Goal: Task Accomplishment & Management: Complete application form

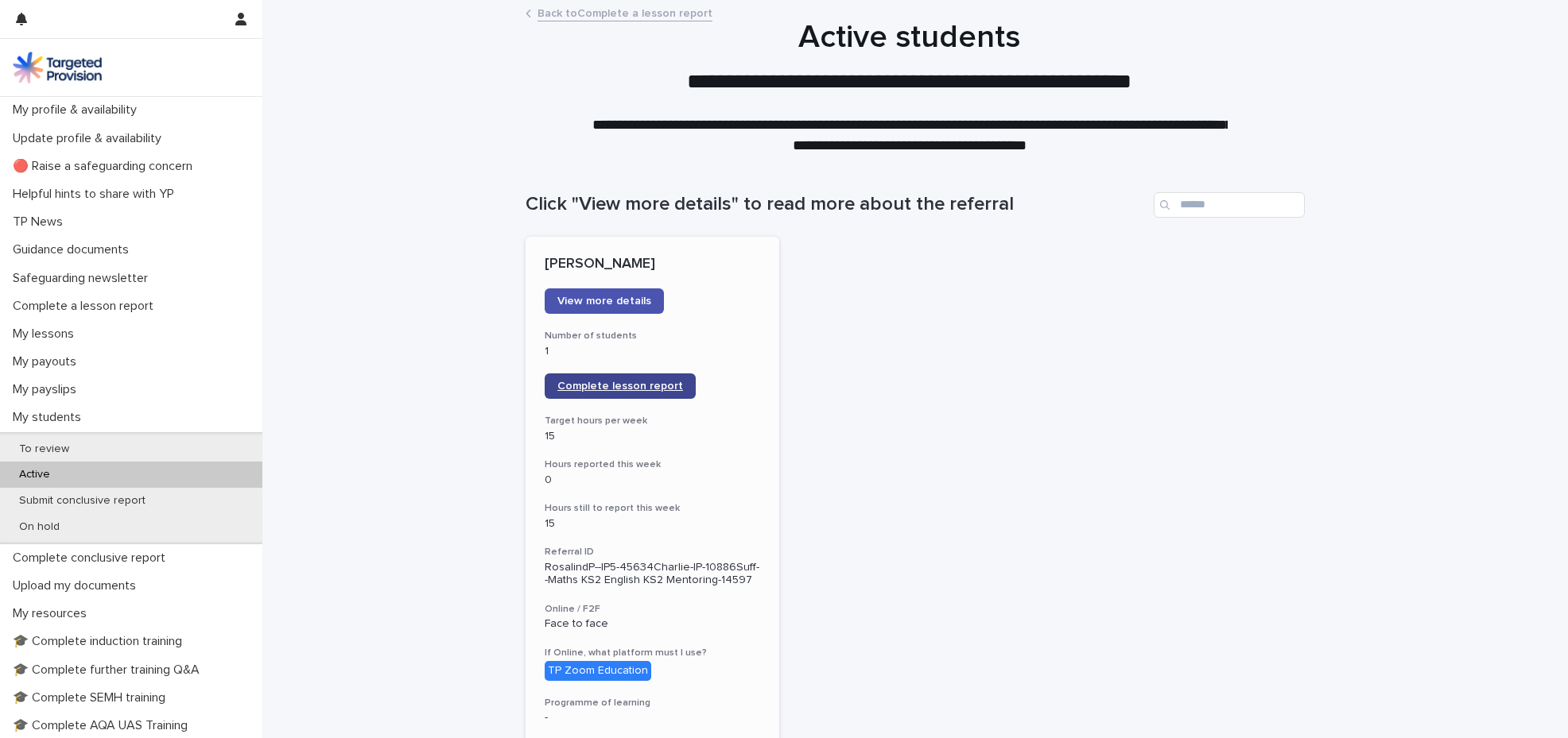
click at [614, 384] on span "Complete lesson report" at bounding box center [619, 385] width 125 height 11
click at [200, 165] on p "🔴 Raise a safeguarding concern" at bounding box center [106, 167] width 199 height 15
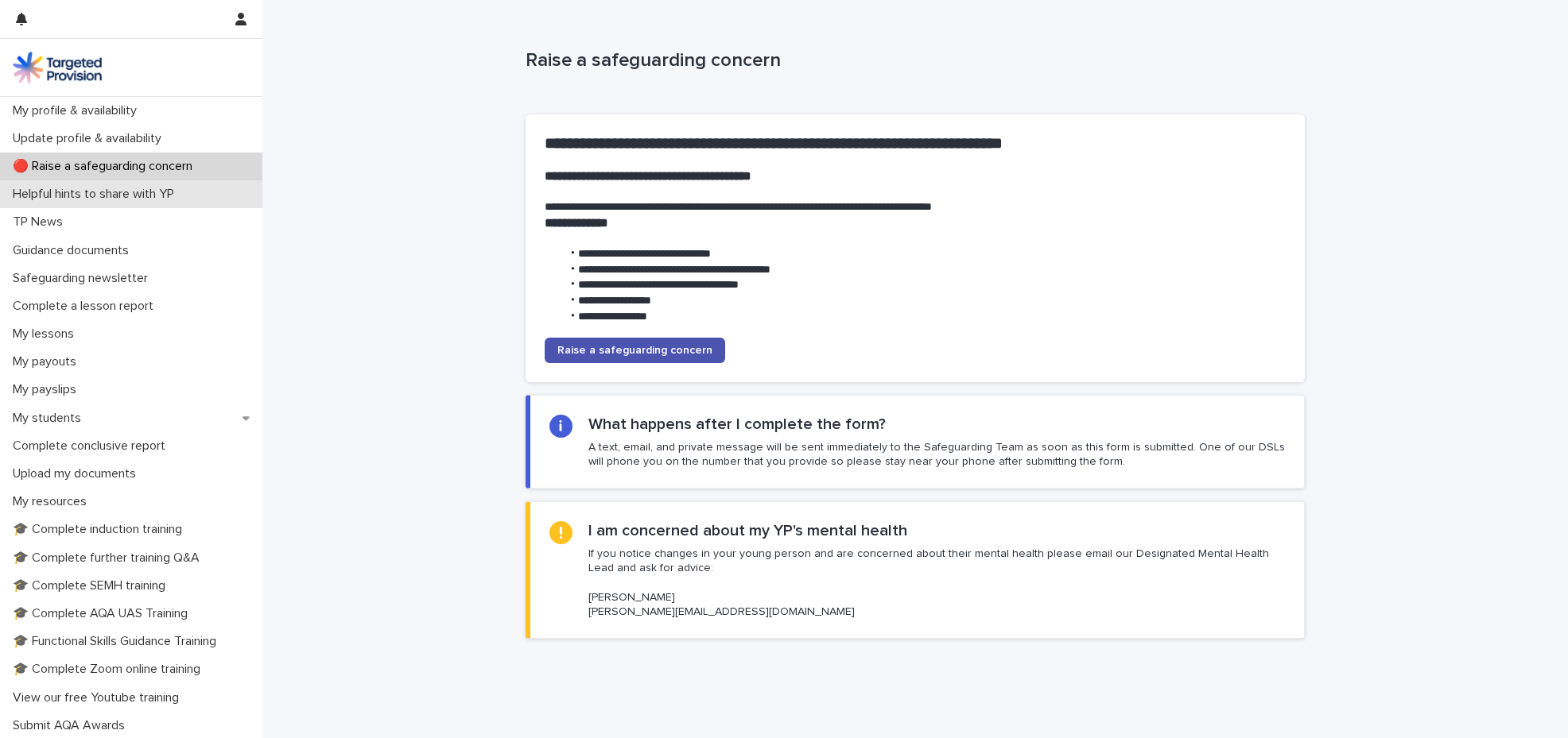
click at [185, 192] on p "Helpful hints to share with YP" at bounding box center [97, 194] width 180 height 15
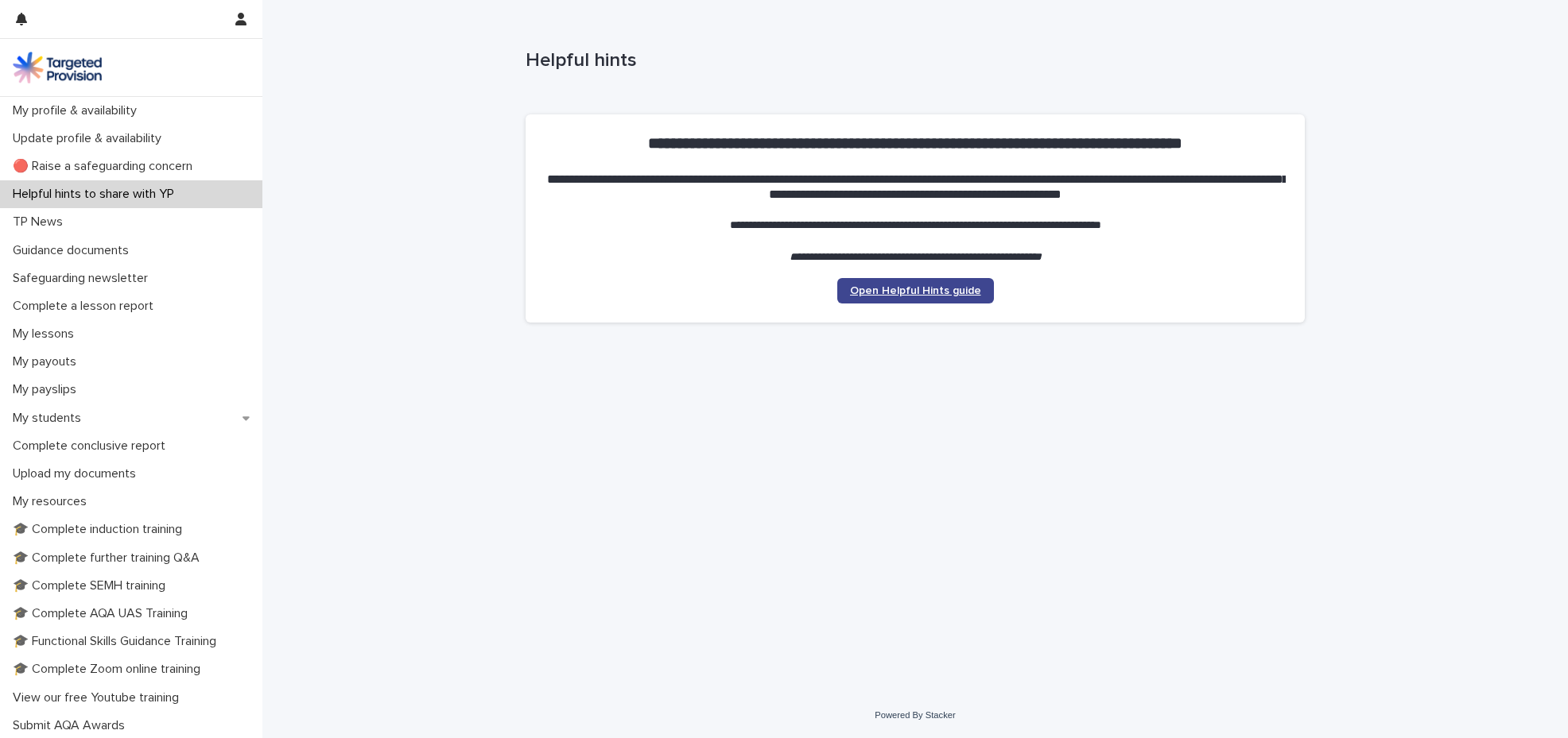
click at [951, 294] on span "Open Helpful Hints guide" at bounding box center [916, 290] width 131 height 11
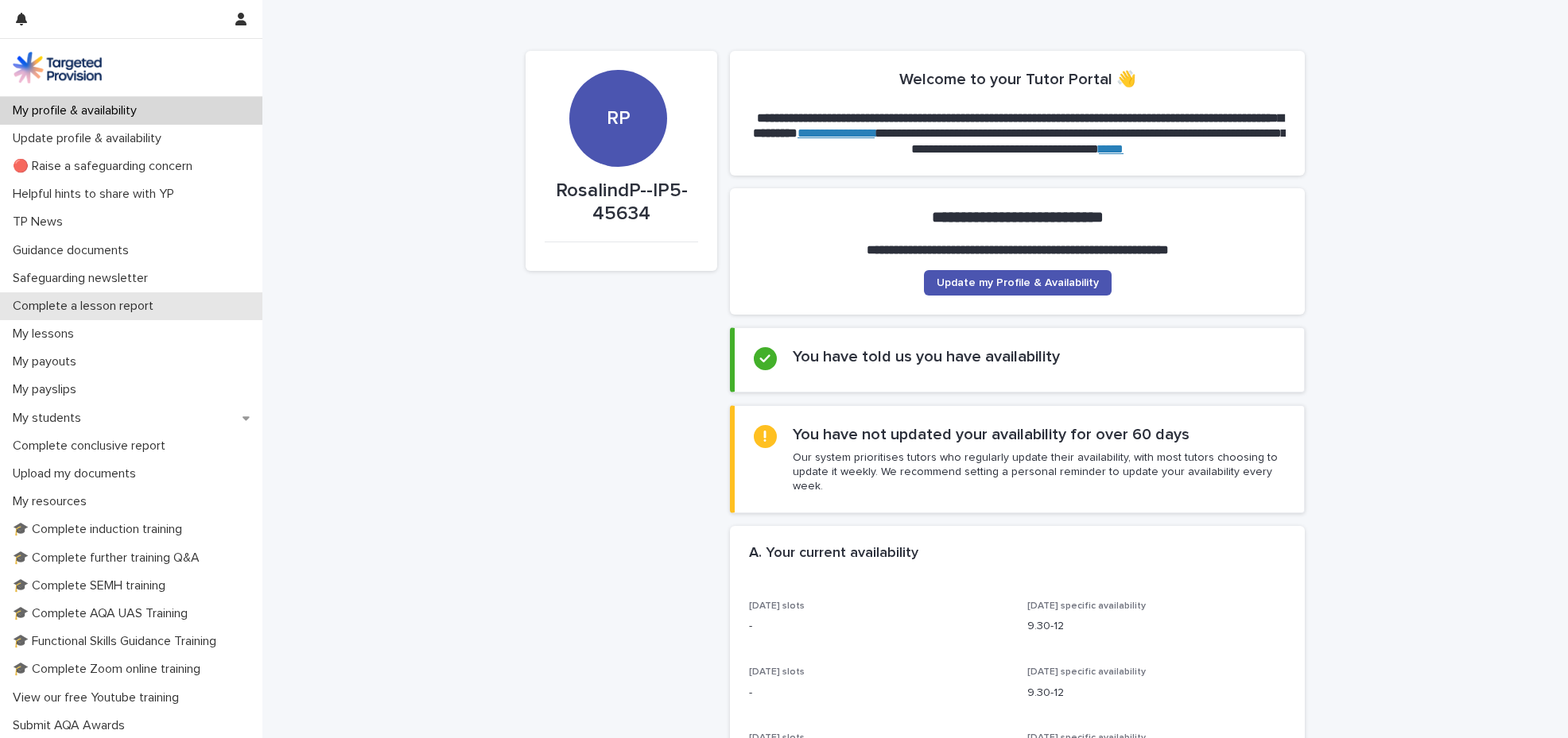
click at [120, 305] on p "Complete a lesson report" at bounding box center [87, 306] width 160 height 15
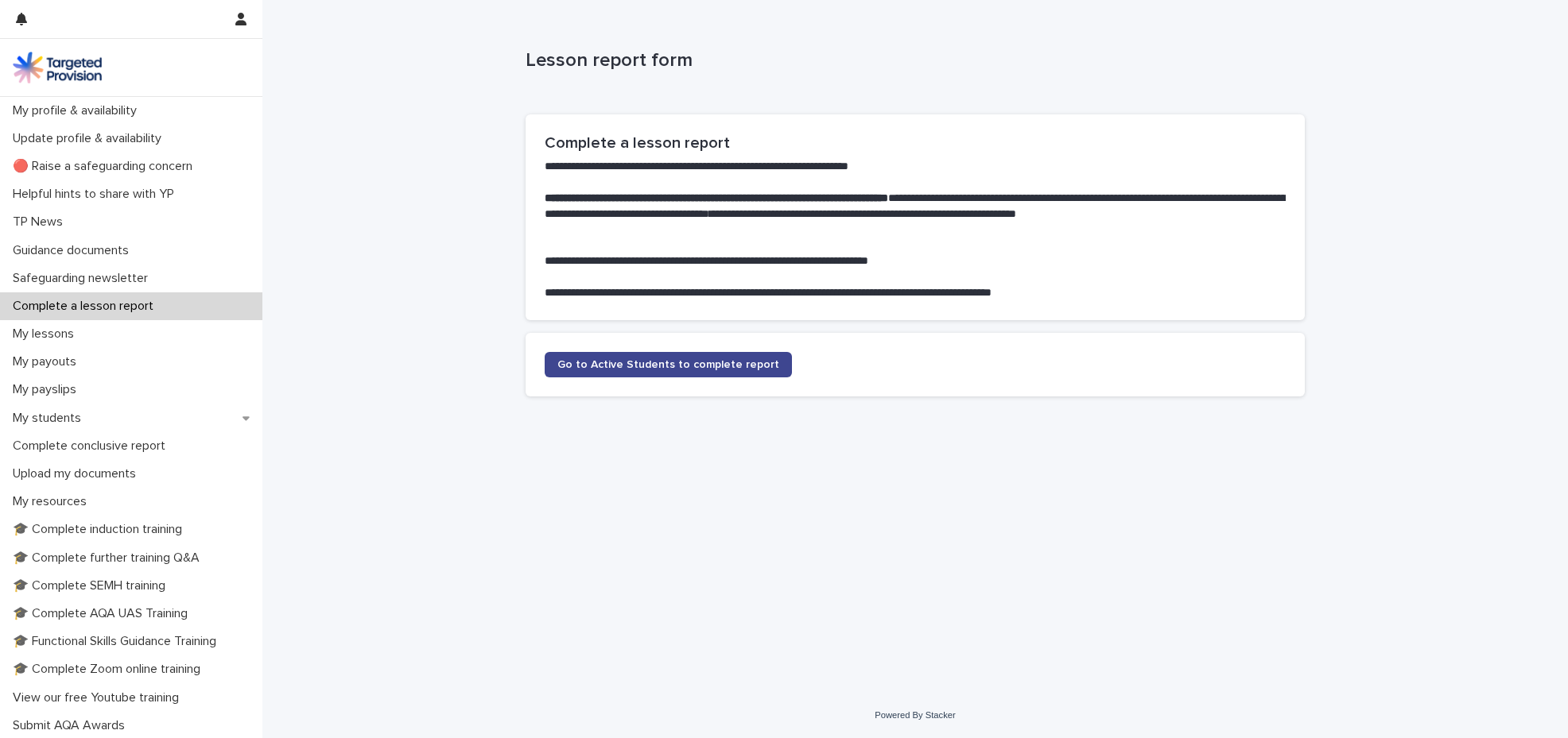
click at [572, 365] on span "Go to Active Students to complete report" at bounding box center [668, 364] width 222 height 11
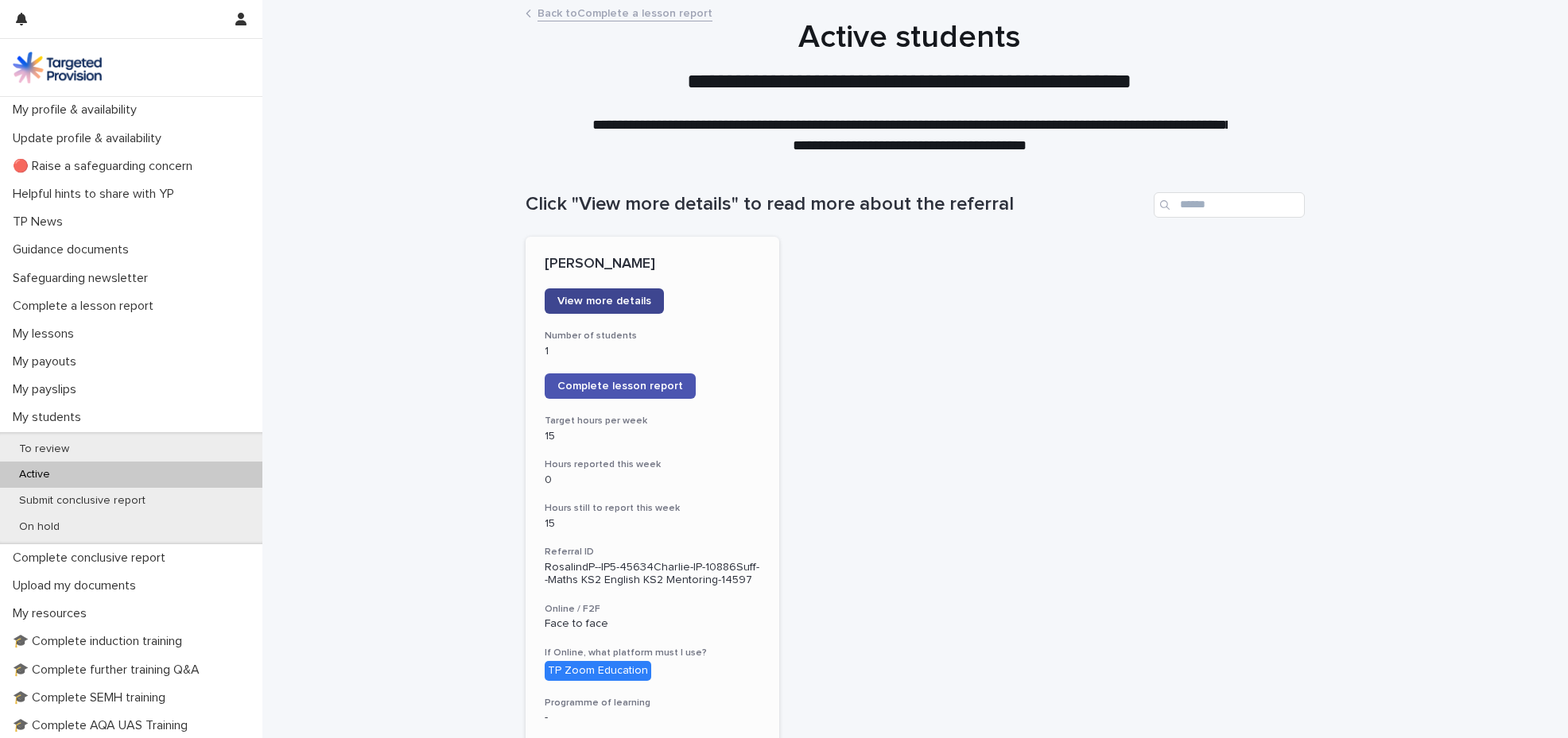
click at [592, 302] on span "View more details" at bounding box center [603, 300] width 93 height 11
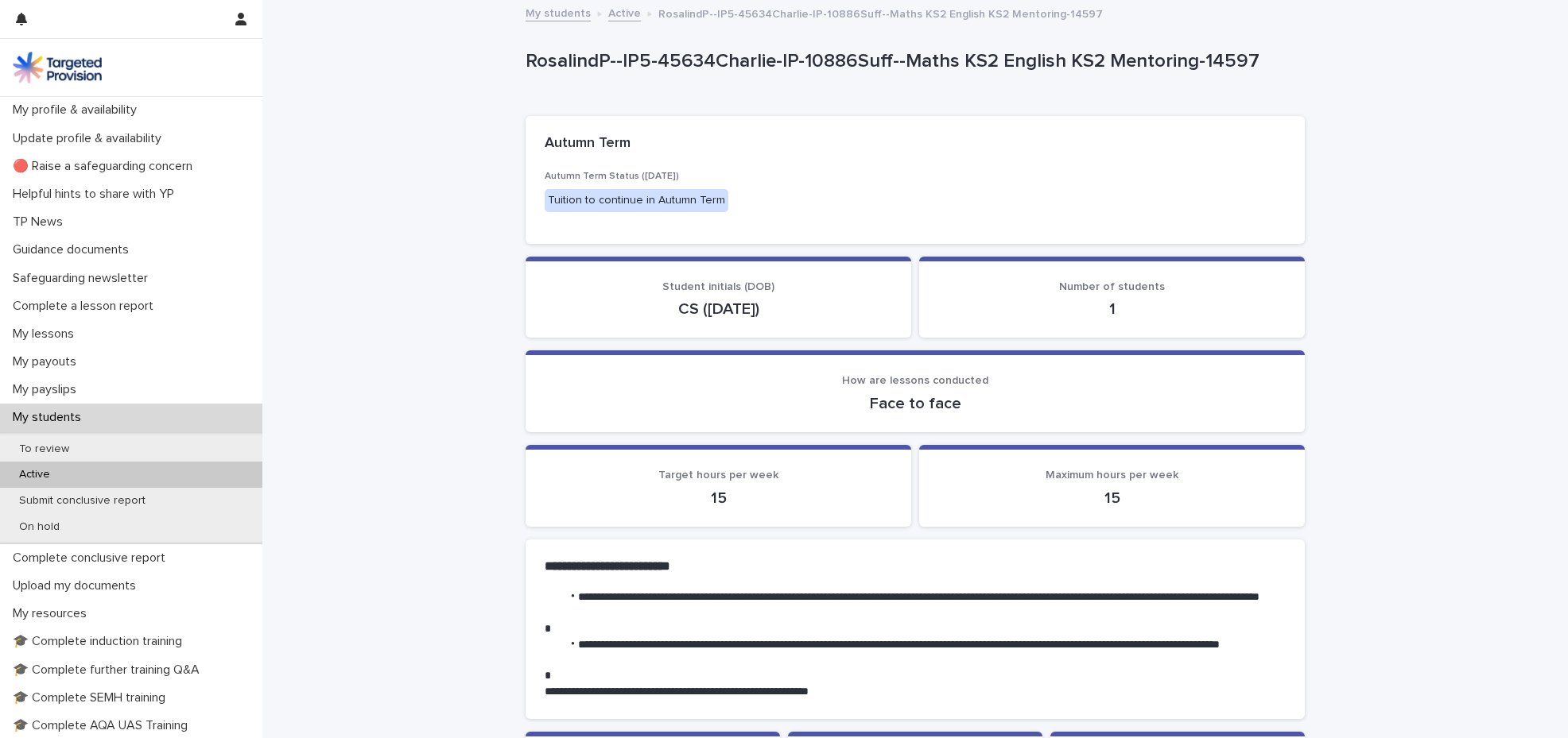
click at [73, 473] on div "Active" at bounding box center [131, 475] width 263 height 26
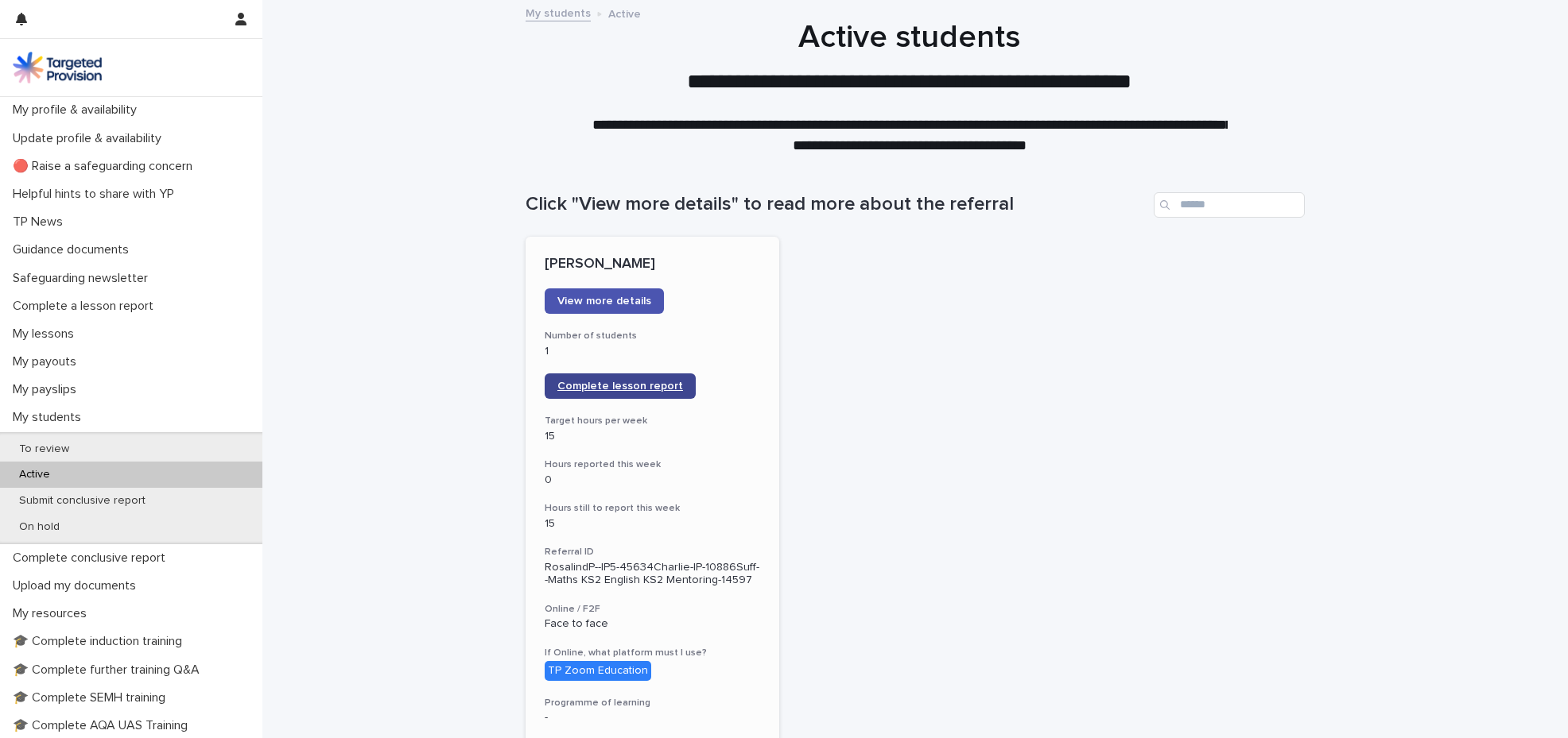
click at [611, 380] on span "Complete lesson report" at bounding box center [619, 385] width 125 height 11
click at [50, 528] on p "On hold" at bounding box center [40, 528] width 66 height 13
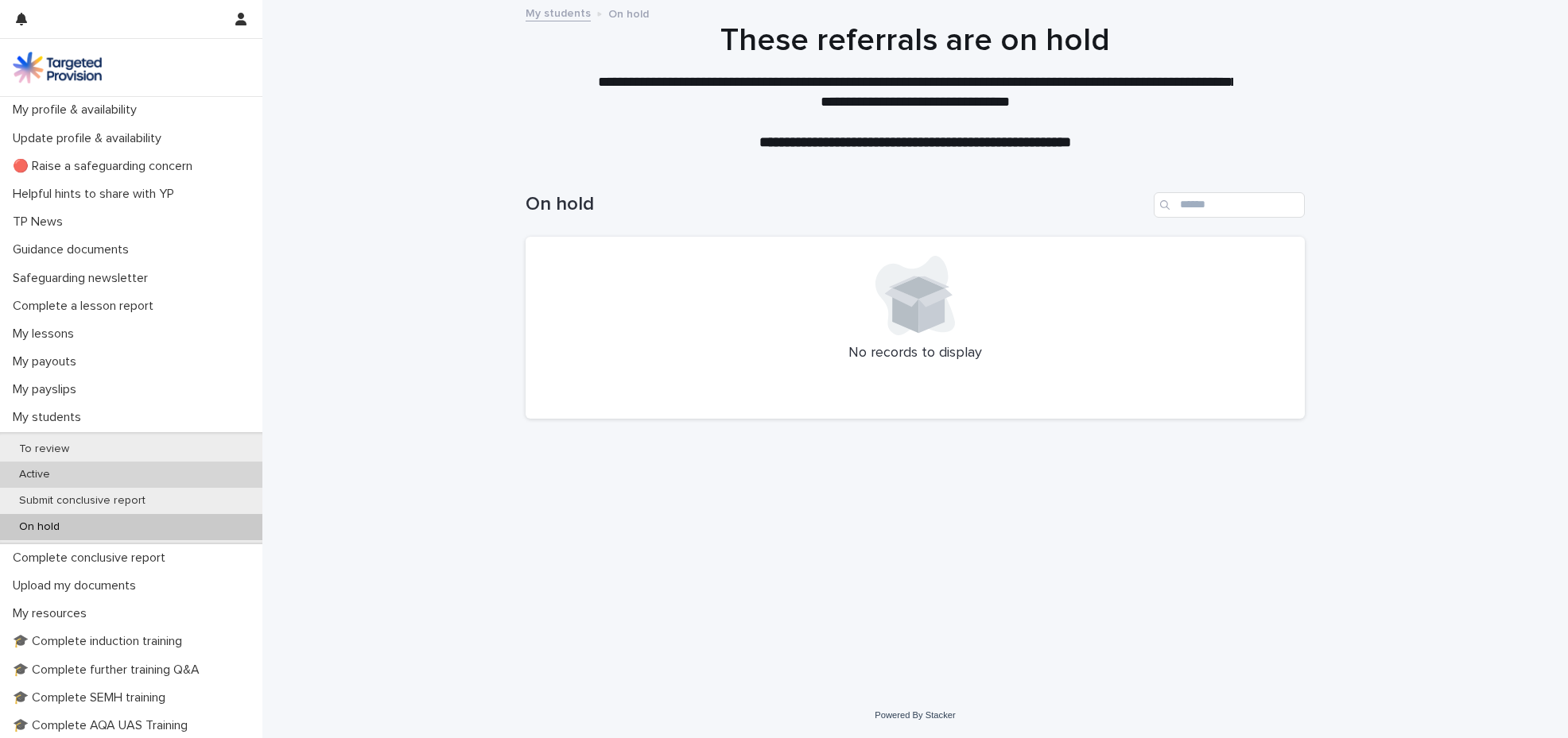
click at [62, 480] on p "Active" at bounding box center [35, 475] width 56 height 13
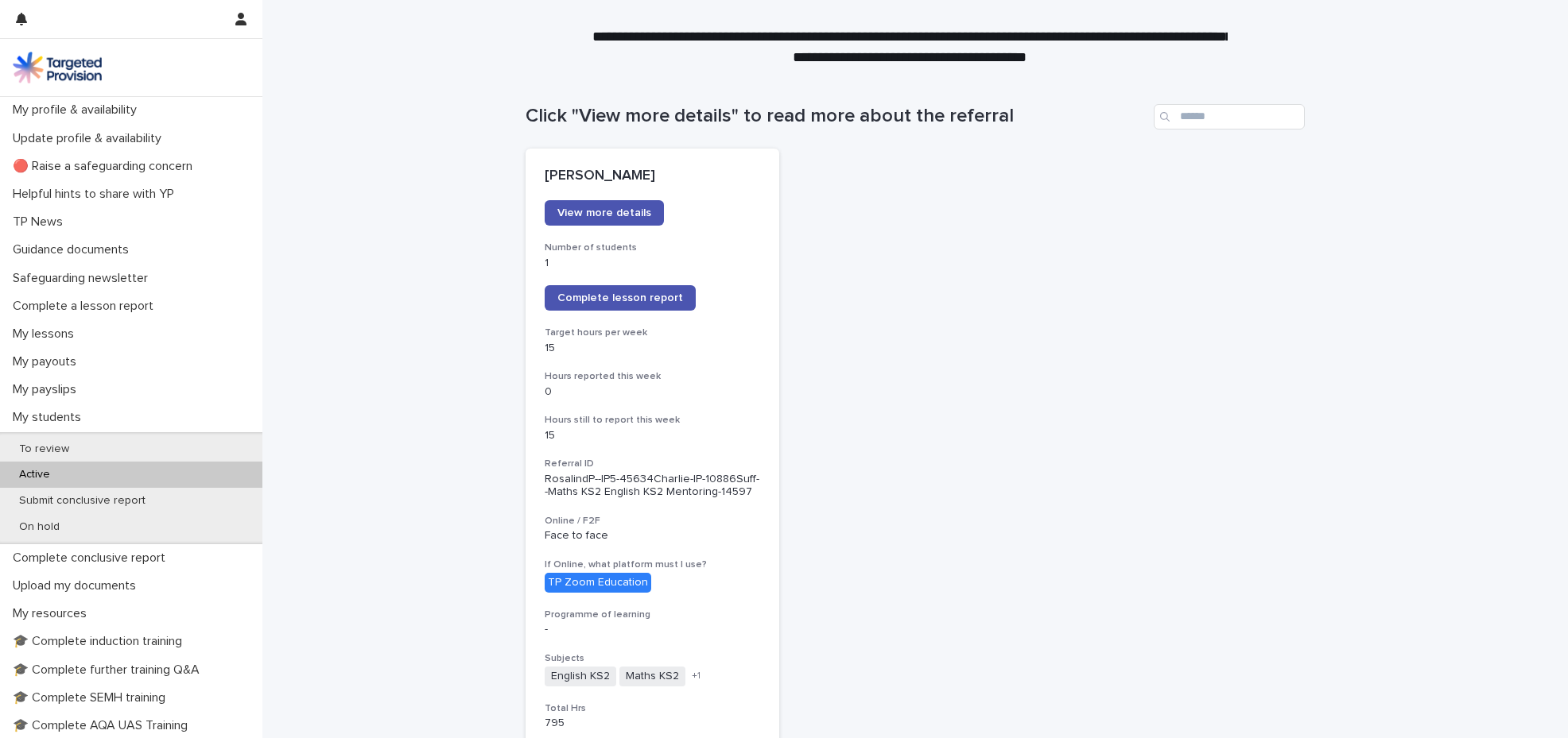
scroll to position [43, 0]
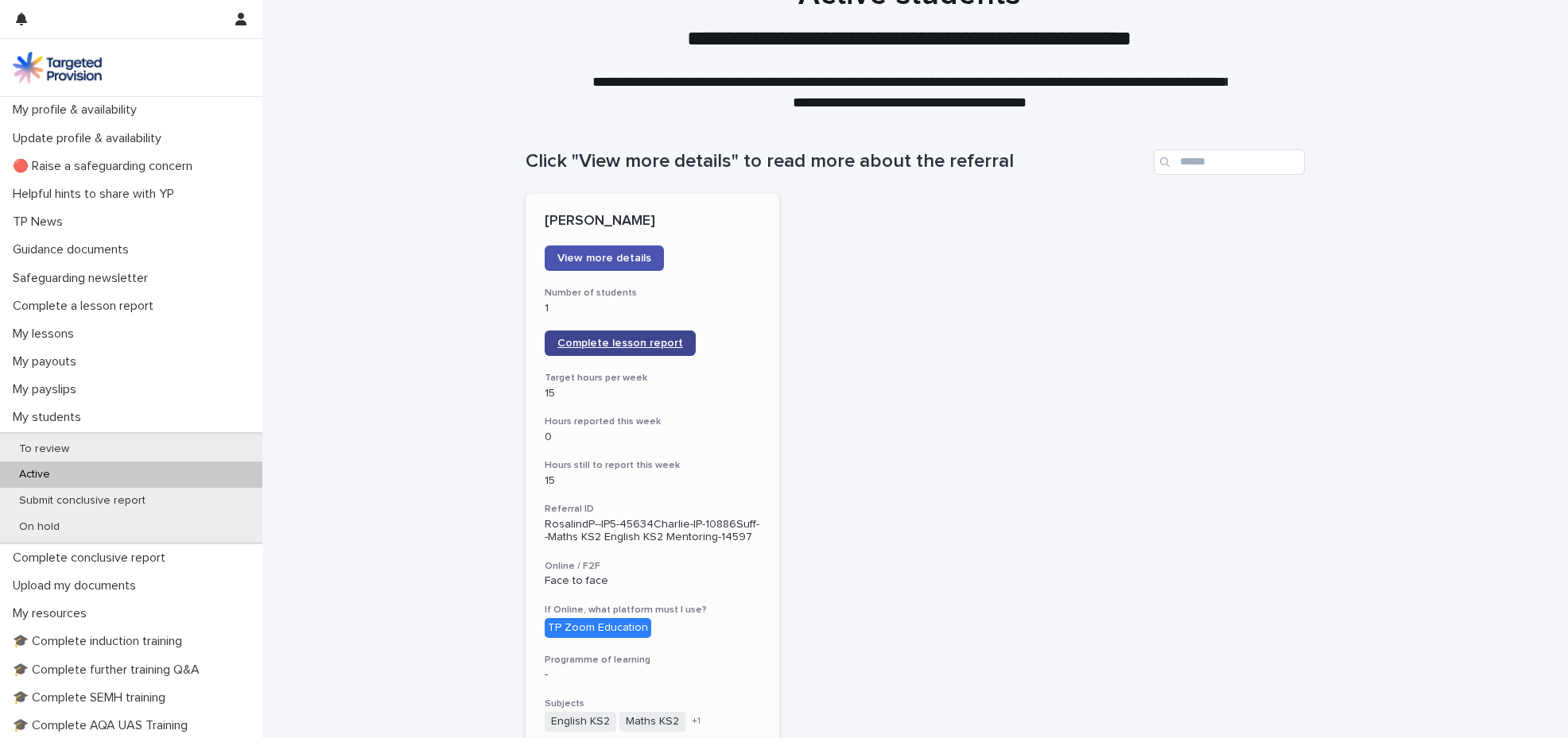
click at [598, 338] on span "Complete lesson report" at bounding box center [619, 342] width 125 height 11
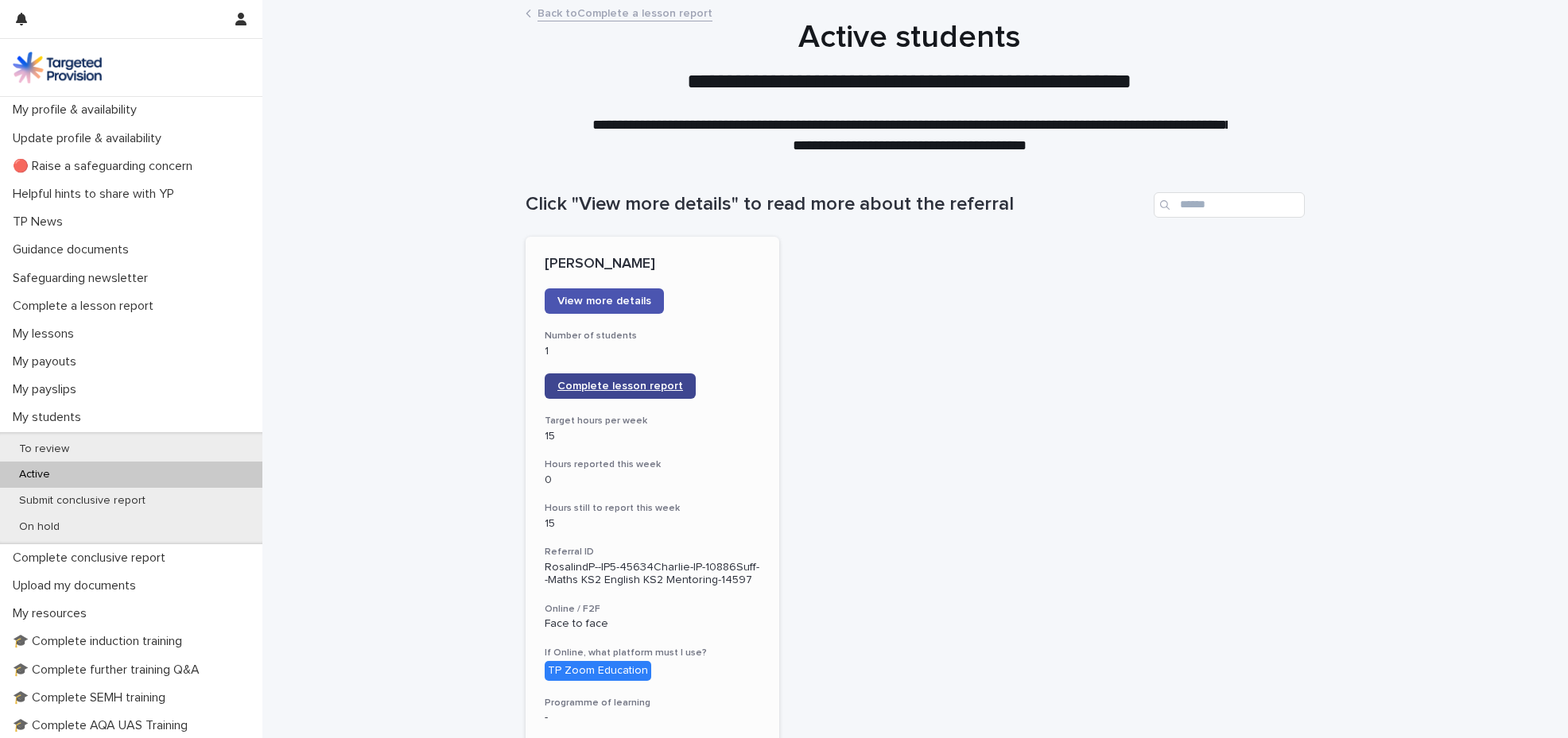
click at [596, 385] on span "Complete lesson report" at bounding box center [619, 385] width 125 height 11
click at [633, 382] on span "Complete lesson report" at bounding box center [619, 385] width 125 height 11
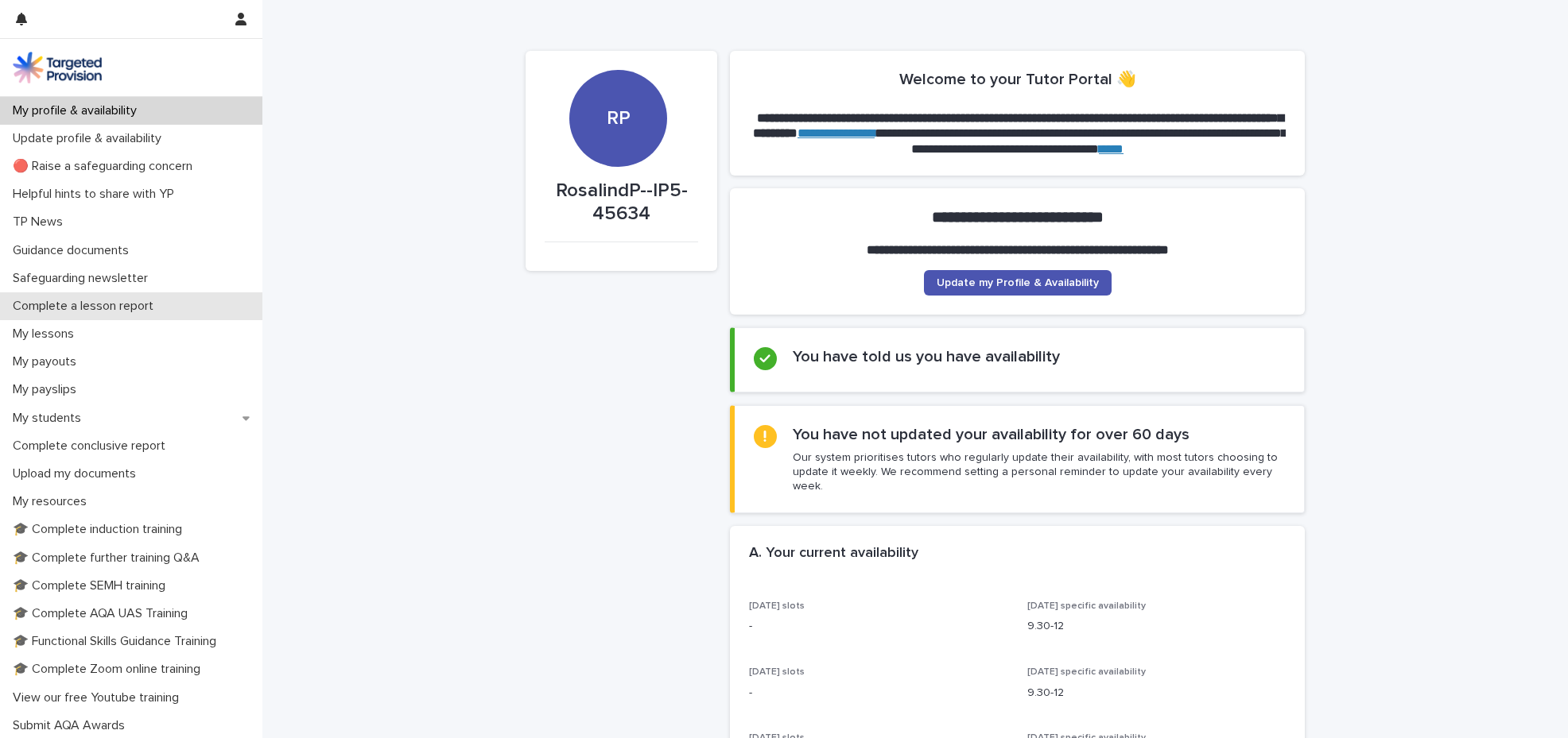
click at [66, 307] on p "Complete a lesson report" at bounding box center [87, 306] width 160 height 15
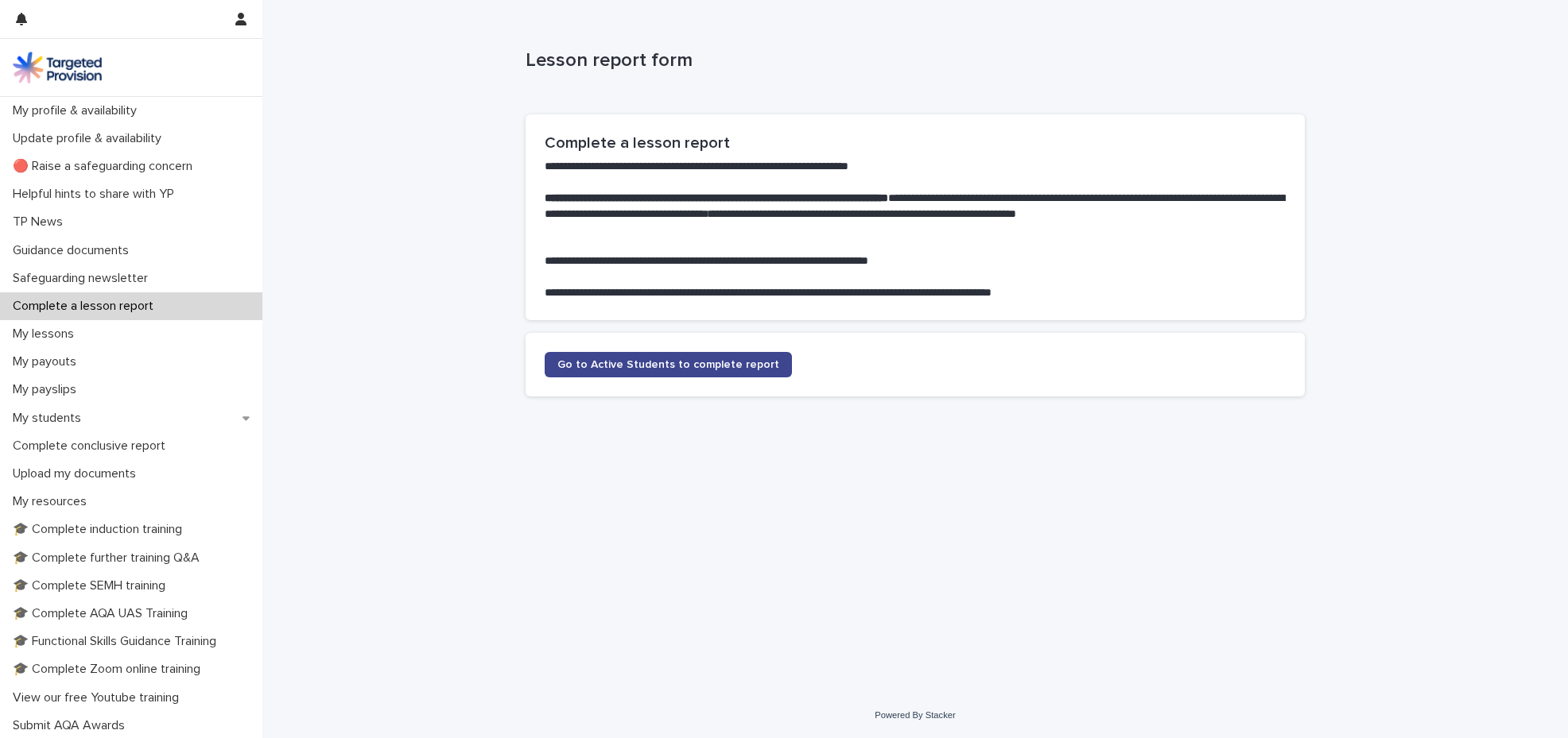
click at [628, 358] on link "Go to Active Students to complete report" at bounding box center [668, 364] width 247 height 25
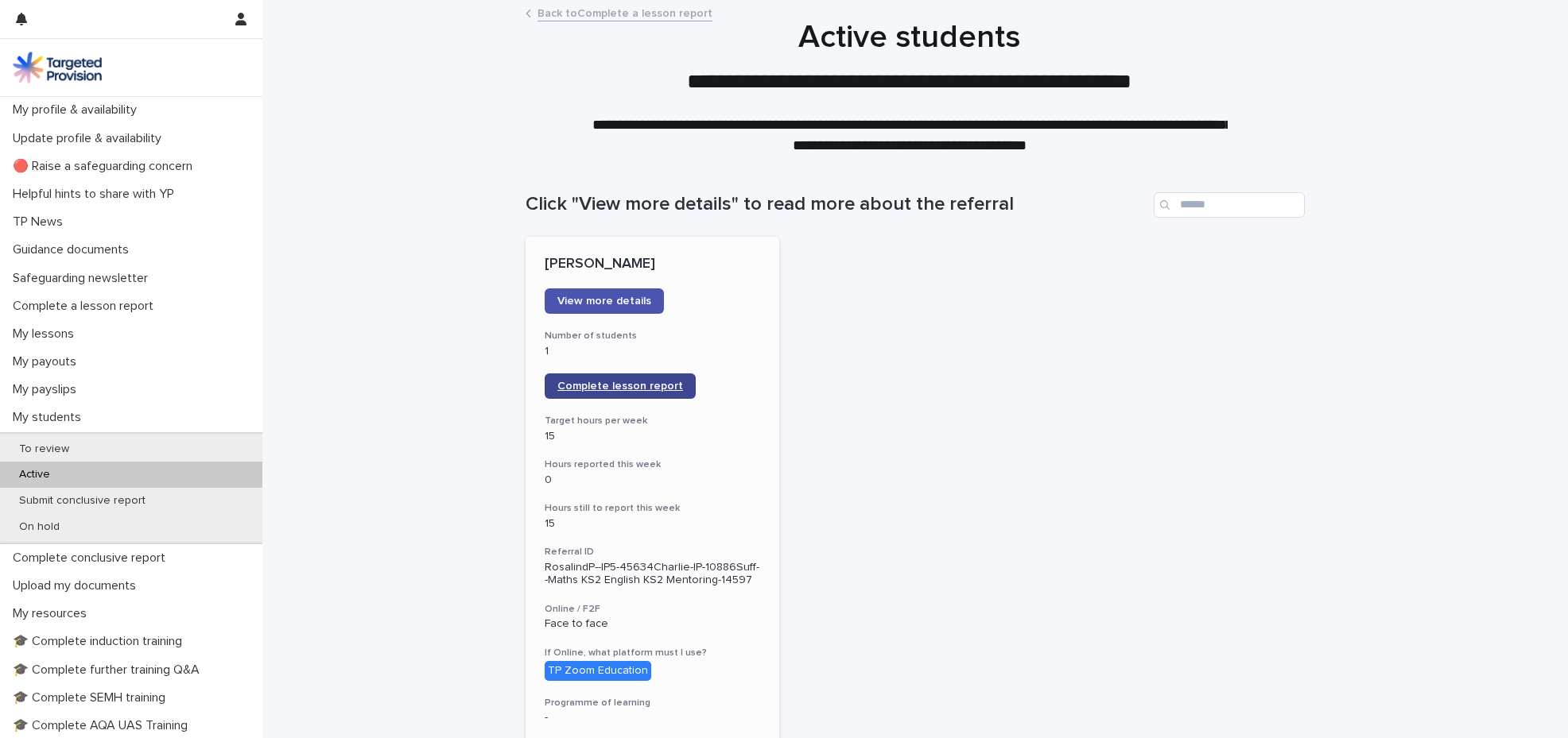
click at [619, 381] on span "Complete lesson report" at bounding box center [619, 385] width 125 height 11
click at [611, 387] on span "Complete lesson report" at bounding box center [619, 385] width 125 height 11
click at [598, 390] on span "Complete lesson report" at bounding box center [619, 385] width 125 height 11
click at [638, 386] on span "Complete lesson report" at bounding box center [619, 385] width 125 height 11
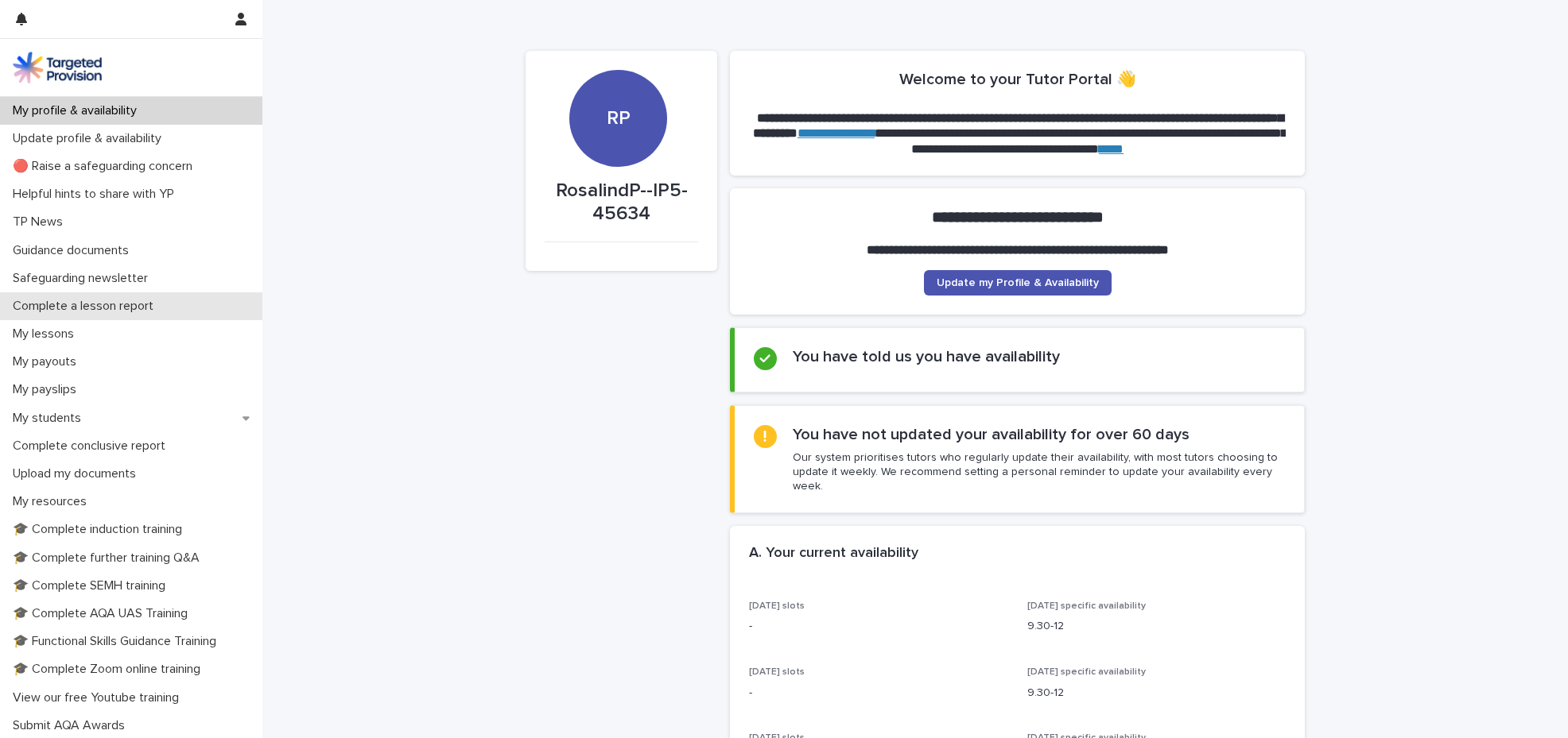
click at [58, 309] on p "Complete a lesson report" at bounding box center [87, 306] width 160 height 15
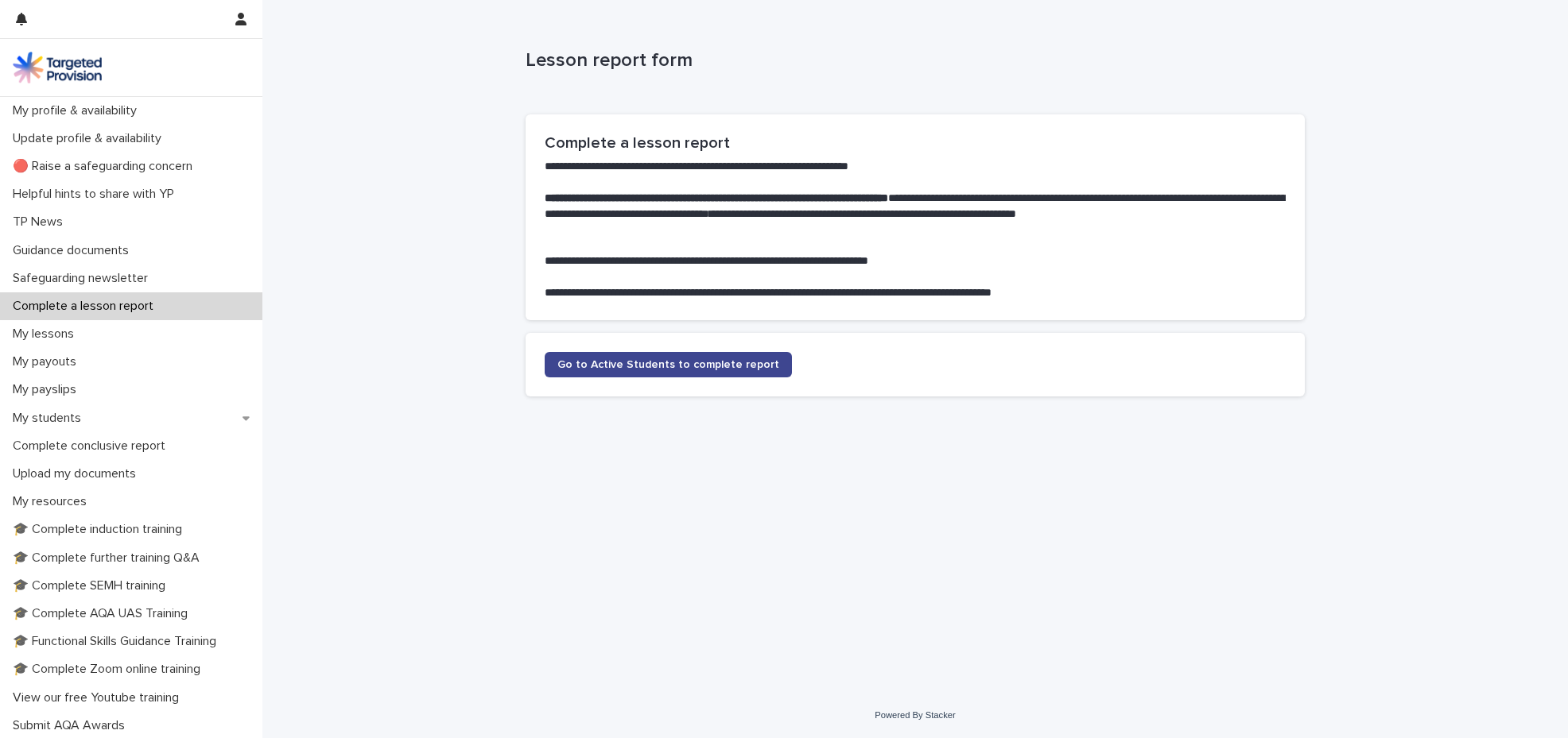
click at [605, 376] on link "Go to Active Students to complete report" at bounding box center [668, 364] width 247 height 25
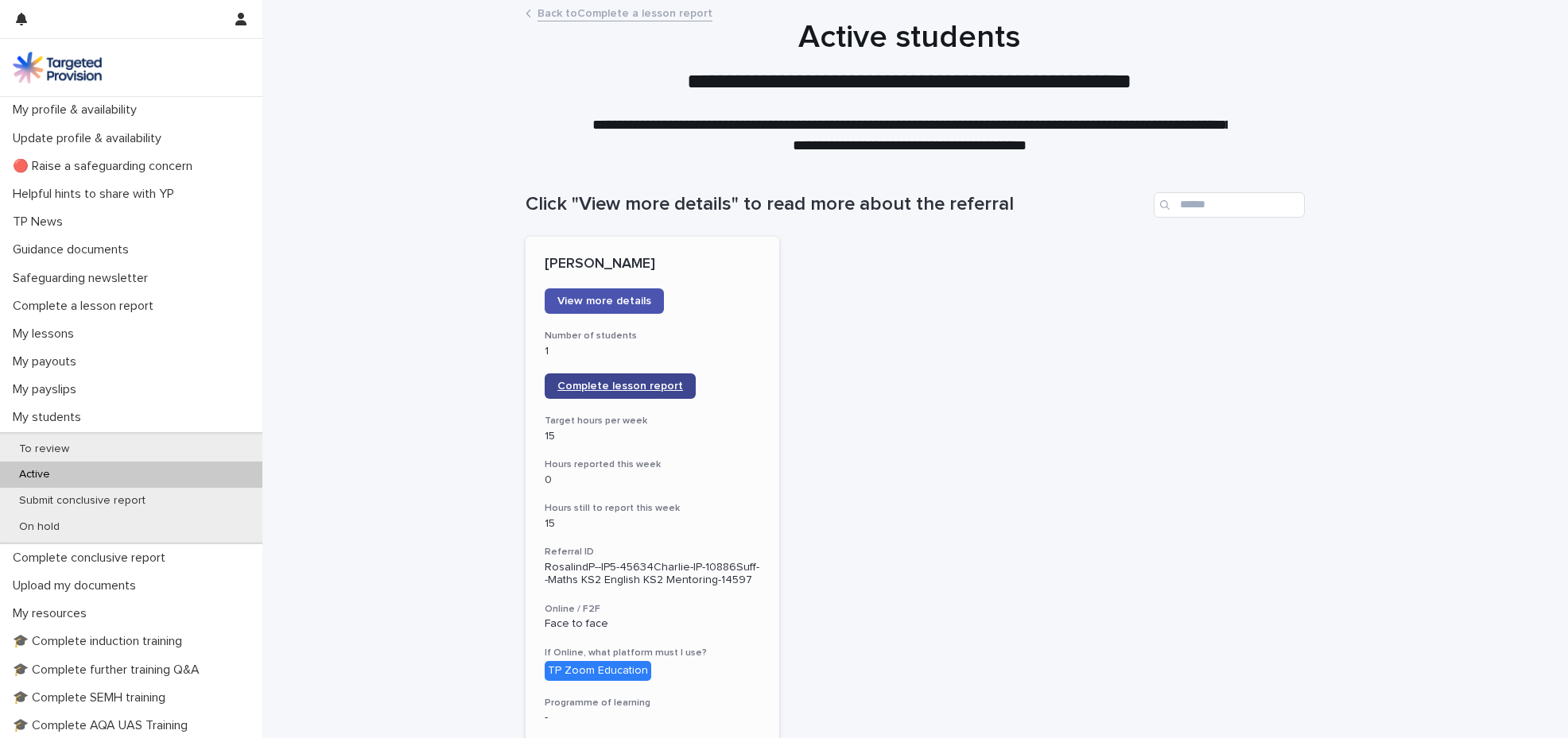
click at [575, 390] on span "Complete lesson report" at bounding box center [619, 385] width 125 height 11
click at [613, 308] on link "View more details" at bounding box center [604, 301] width 120 height 25
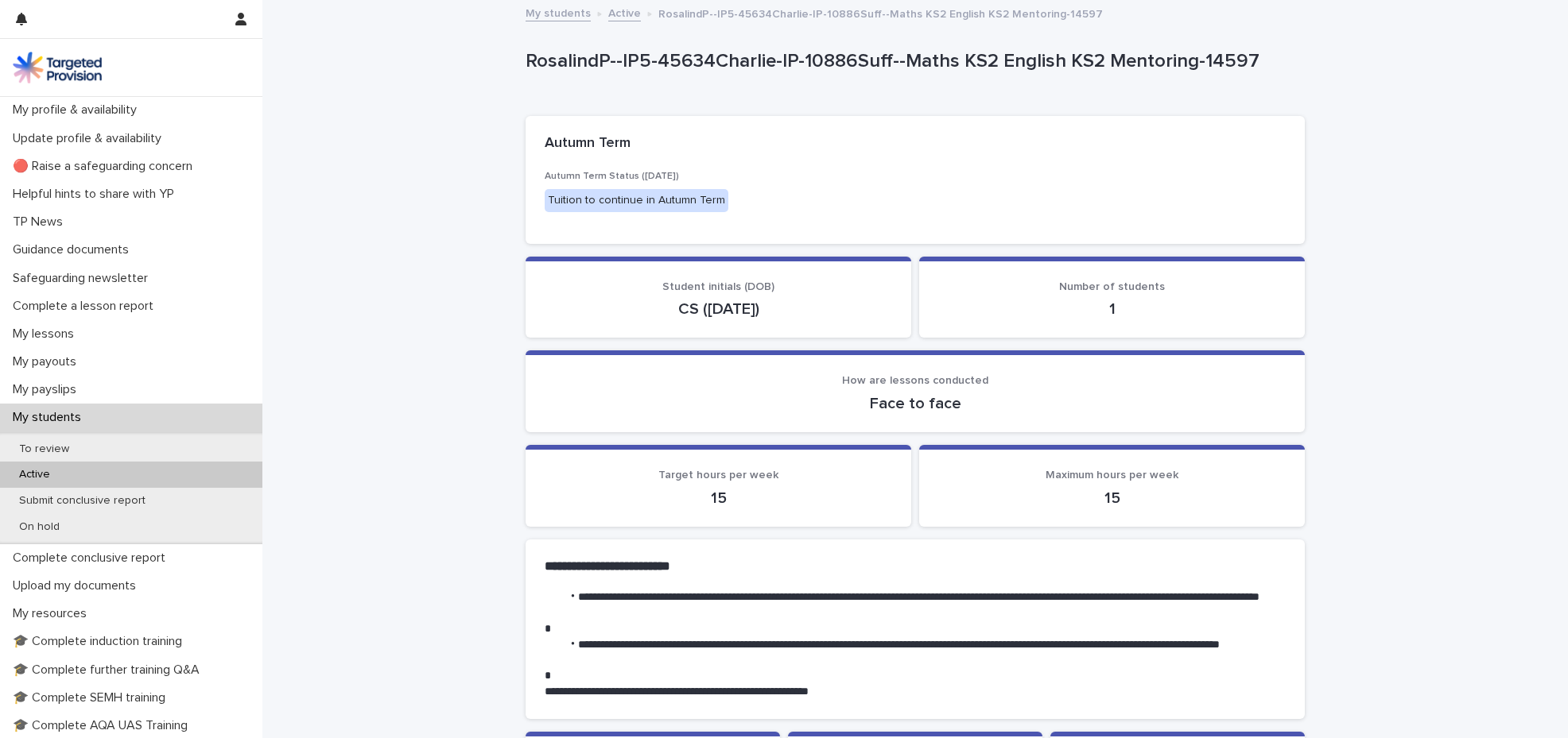
click at [45, 414] on p "My students" at bounding box center [50, 417] width 88 height 15
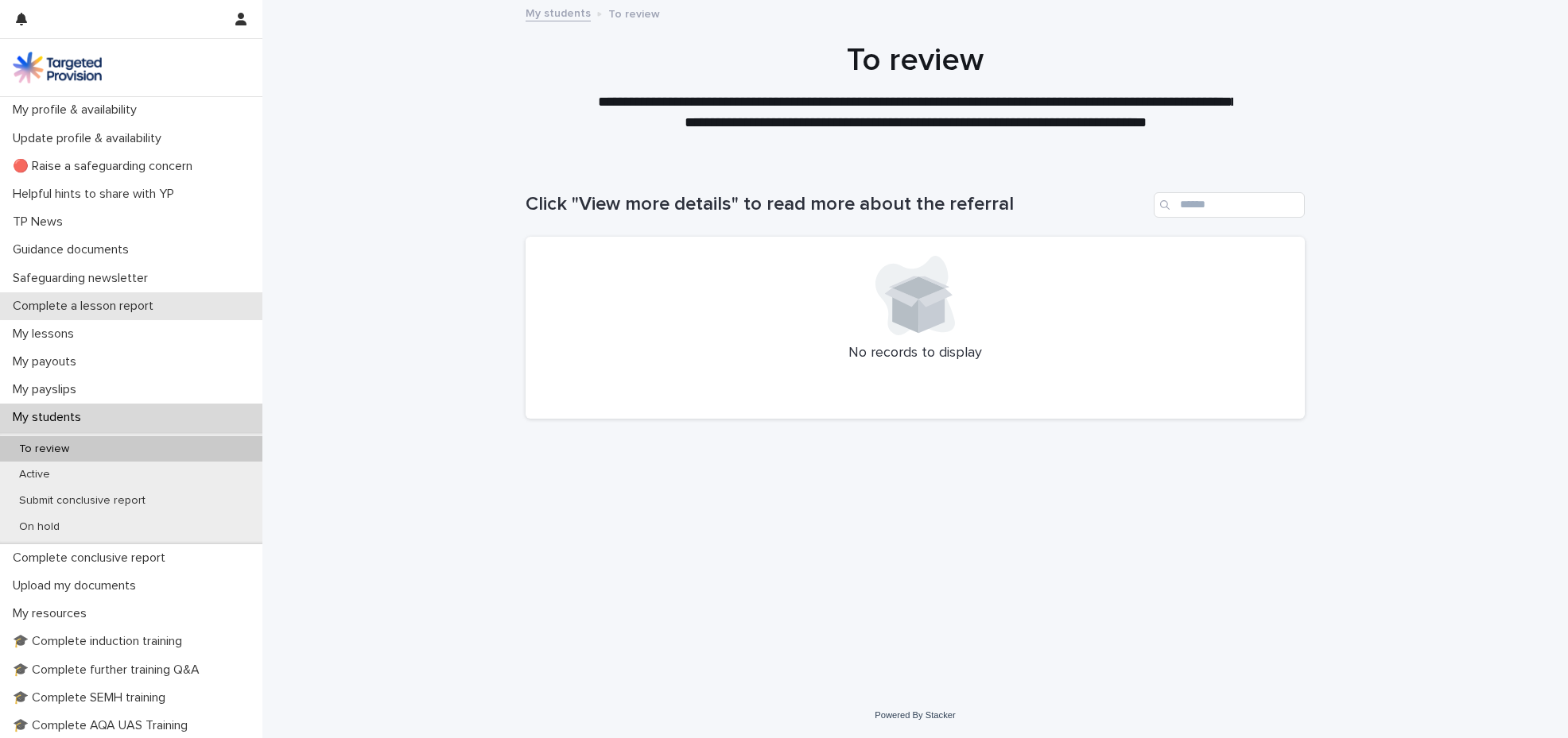
click at [87, 311] on p "Complete a lesson report" at bounding box center [87, 306] width 160 height 15
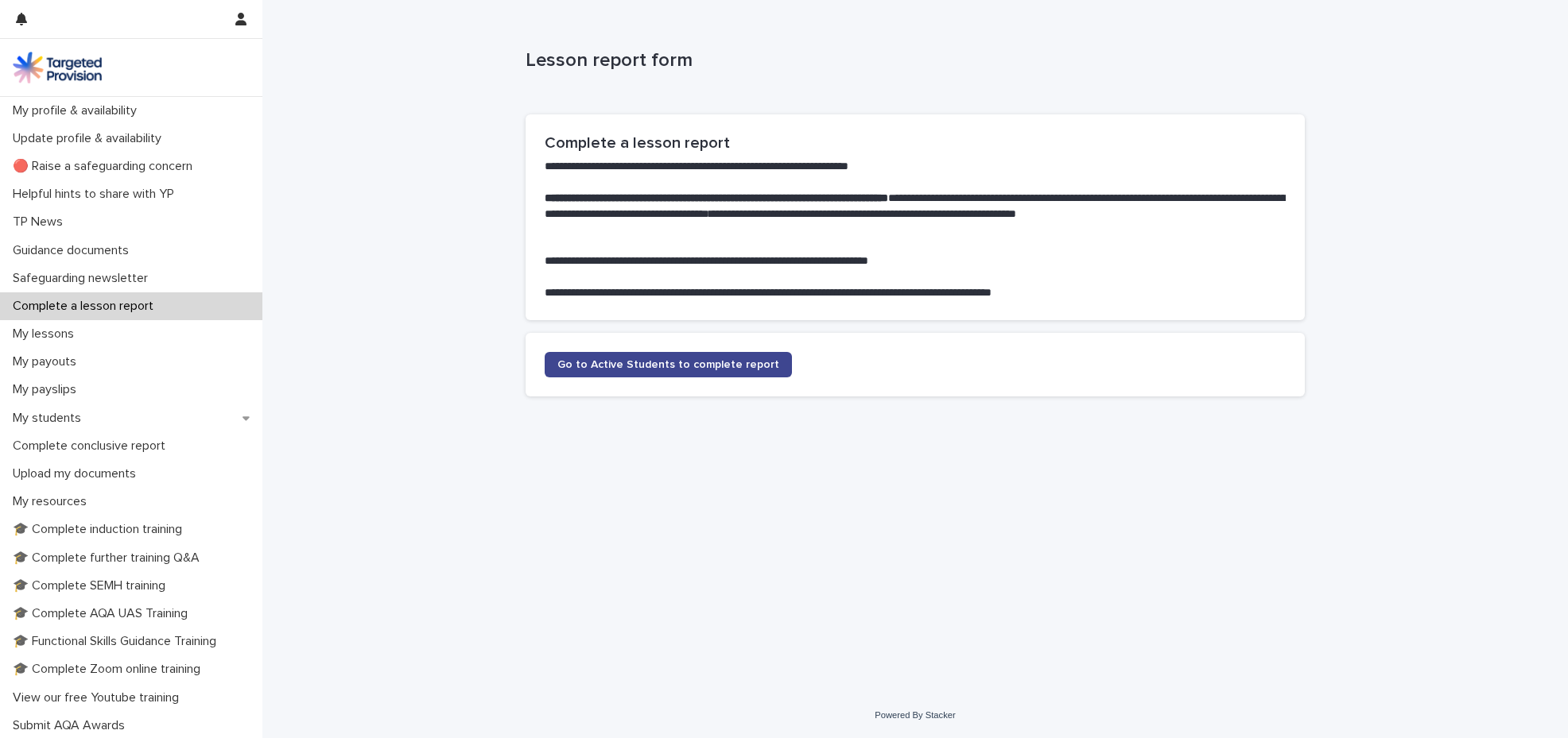
click at [619, 365] on span "Go to Active Students to complete report" at bounding box center [668, 364] width 222 height 11
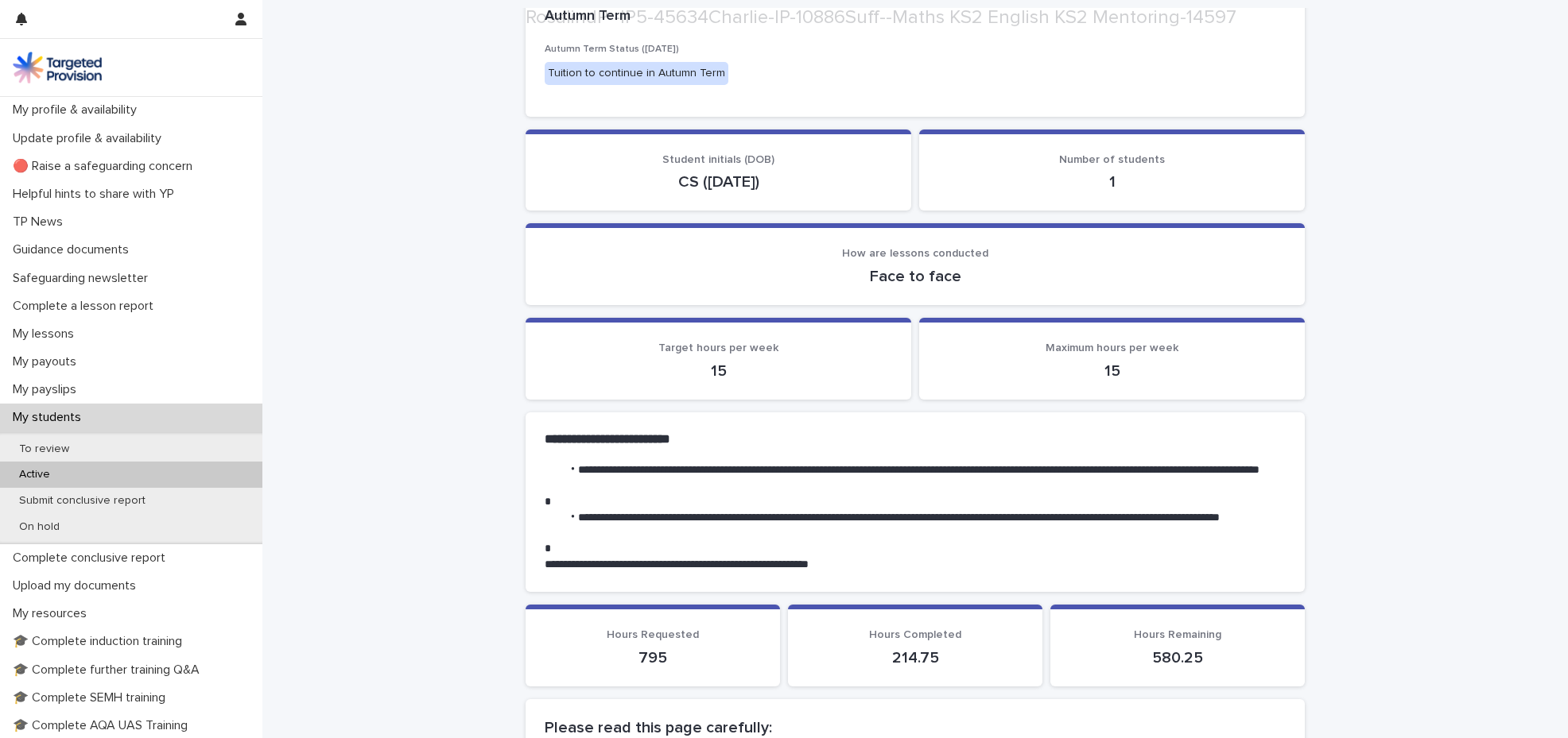
scroll to position [132, 0]
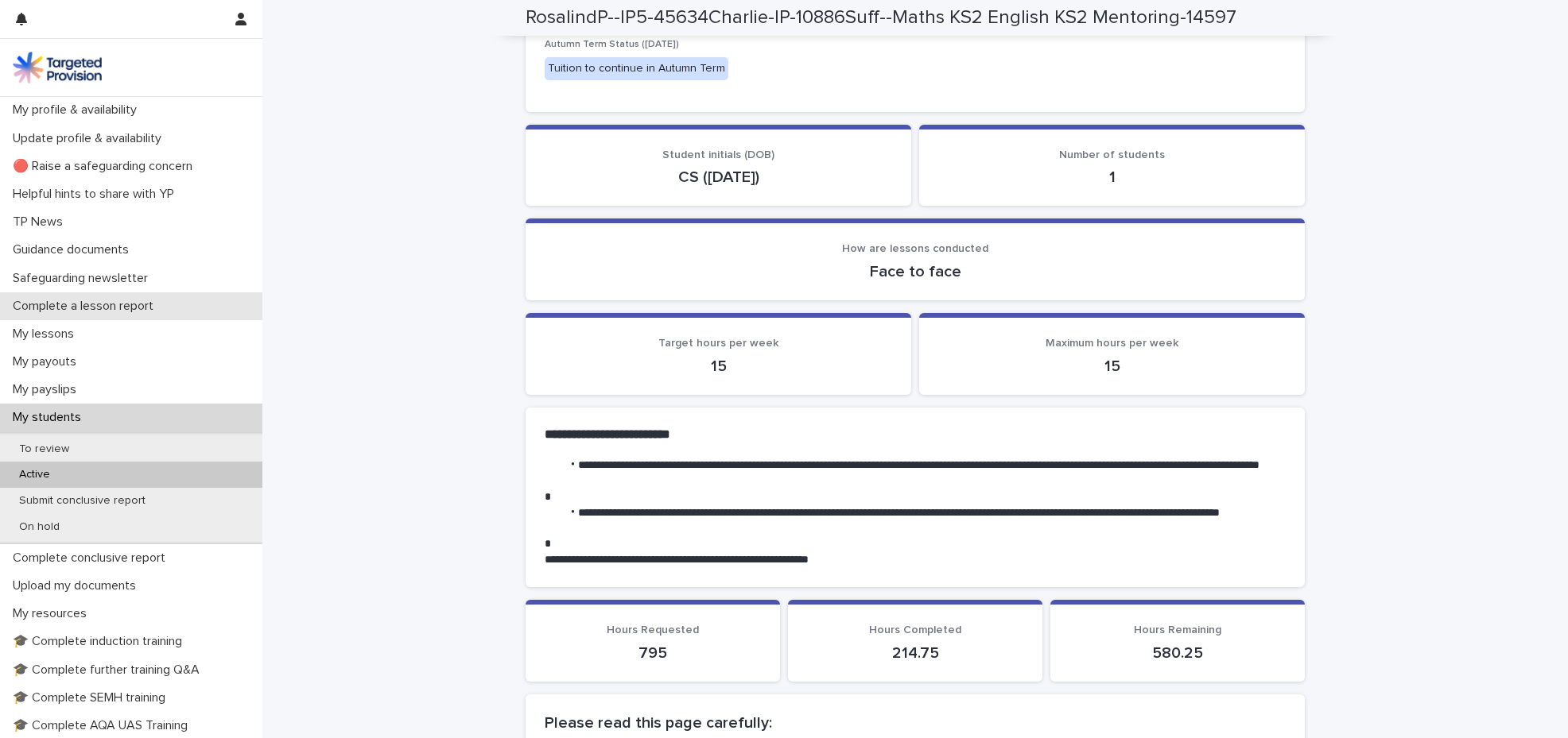
click at [101, 304] on p "Complete a lesson report" at bounding box center [87, 306] width 160 height 15
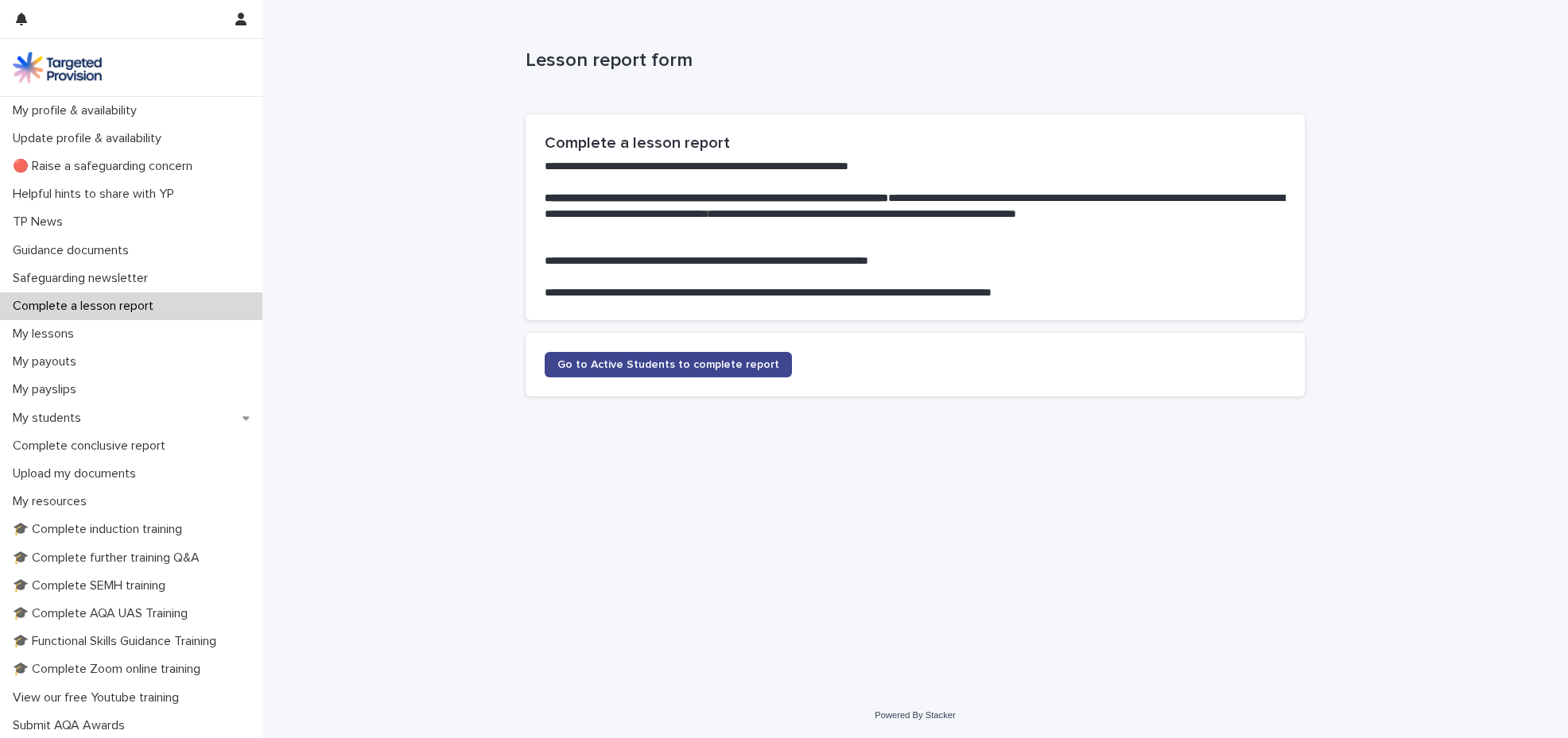
click at [620, 371] on link "Go to Active Students to complete report" at bounding box center [668, 364] width 247 height 25
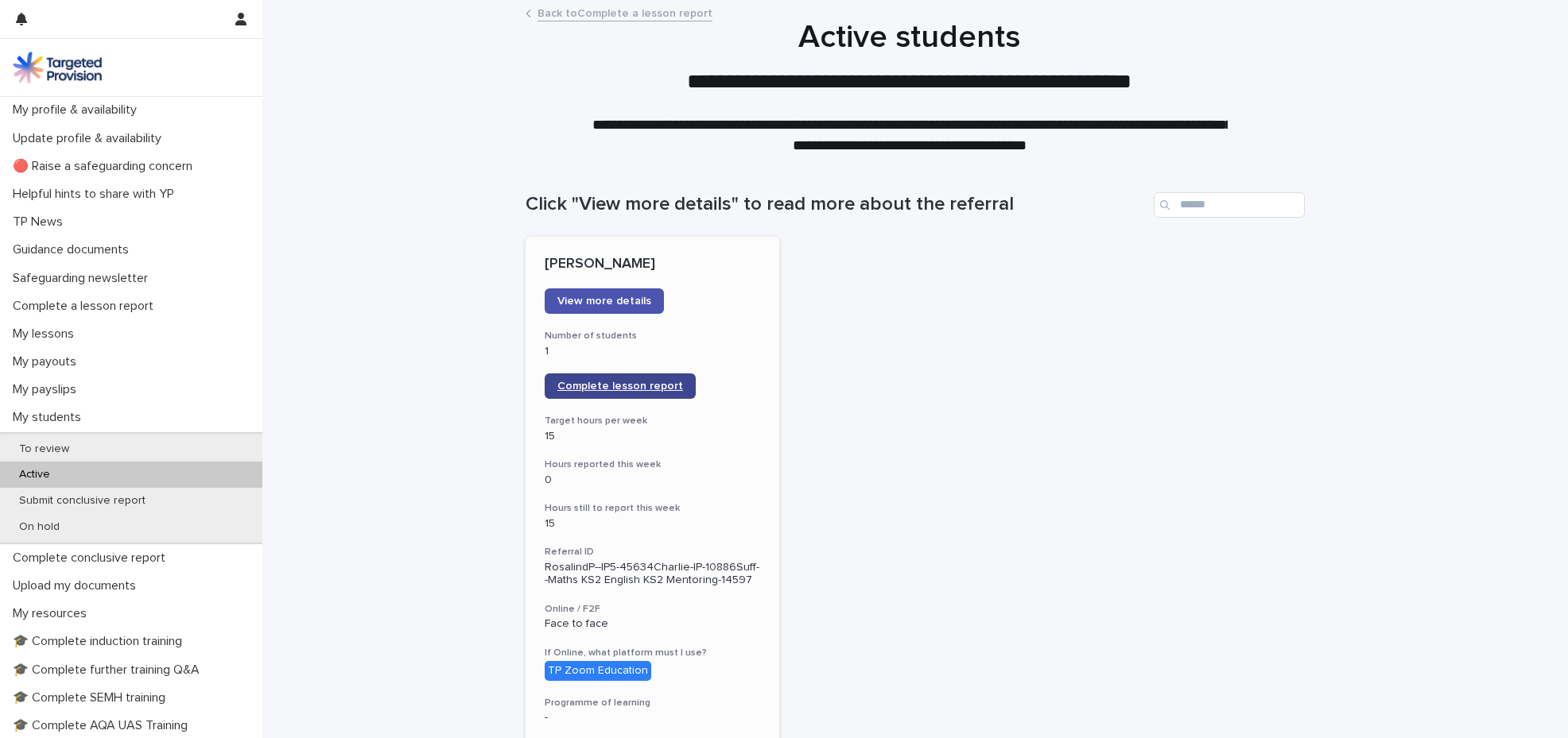
click at [613, 387] on span "Complete lesson report" at bounding box center [619, 385] width 125 height 11
click at [576, 392] on link "Complete lesson report" at bounding box center [619, 386] width 151 height 25
